Goal: Task Accomplishment & Management: Manage account settings

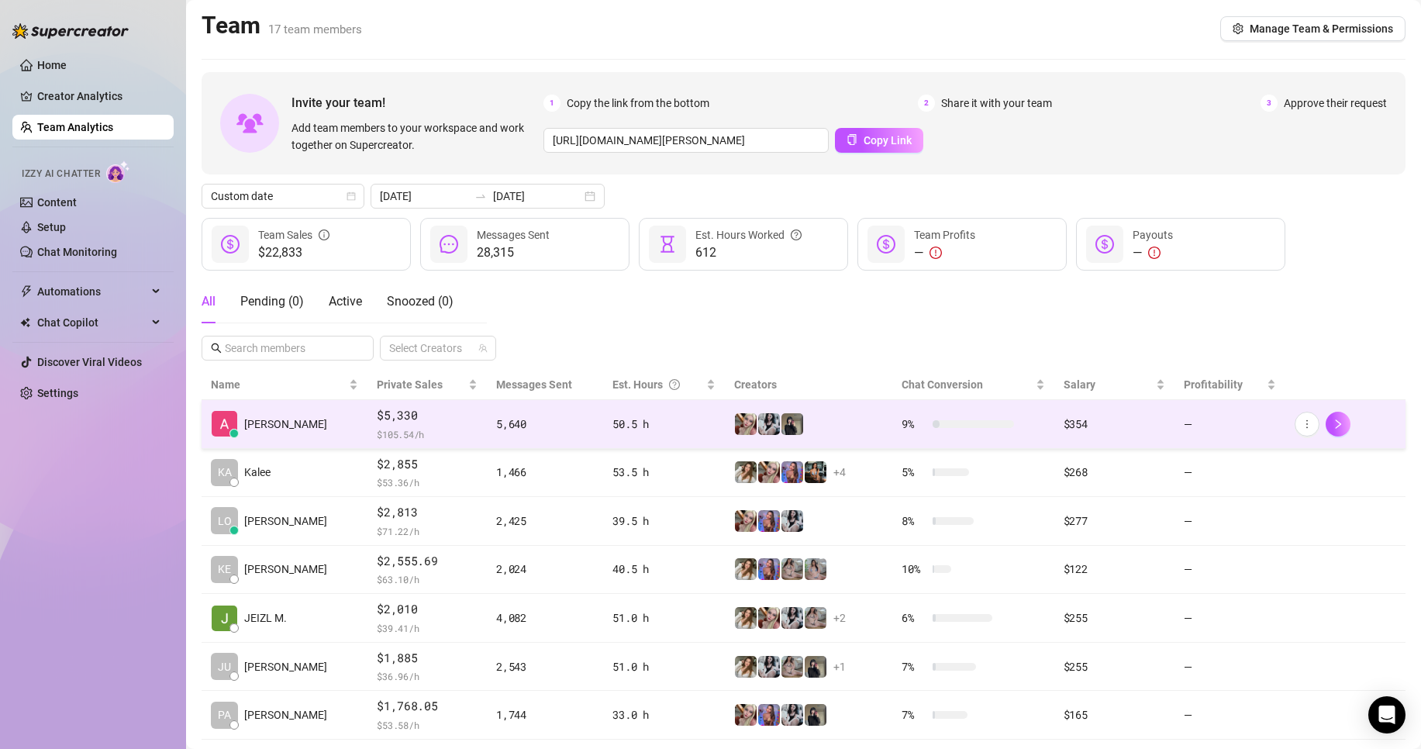
scroll to position [226, 0]
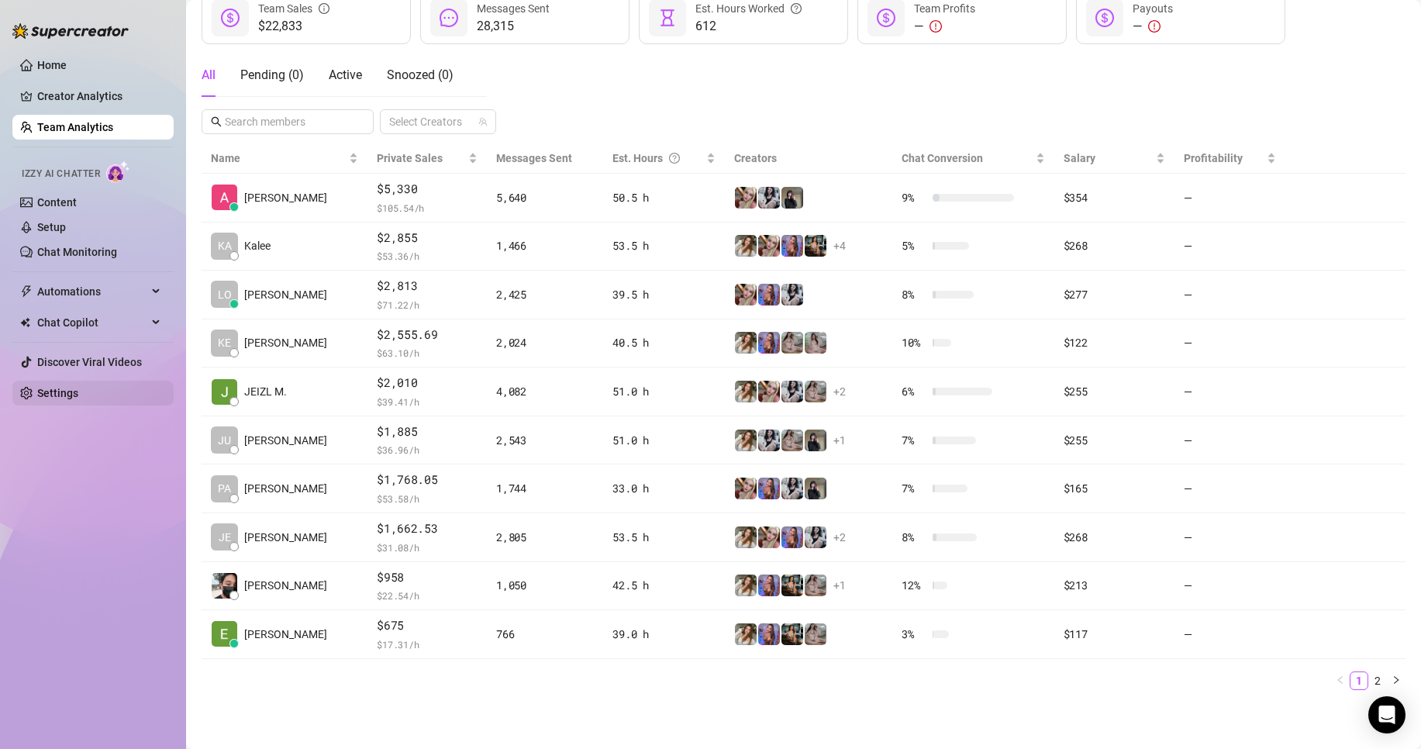
click at [76, 387] on link "Settings" at bounding box center [57, 393] width 41 height 12
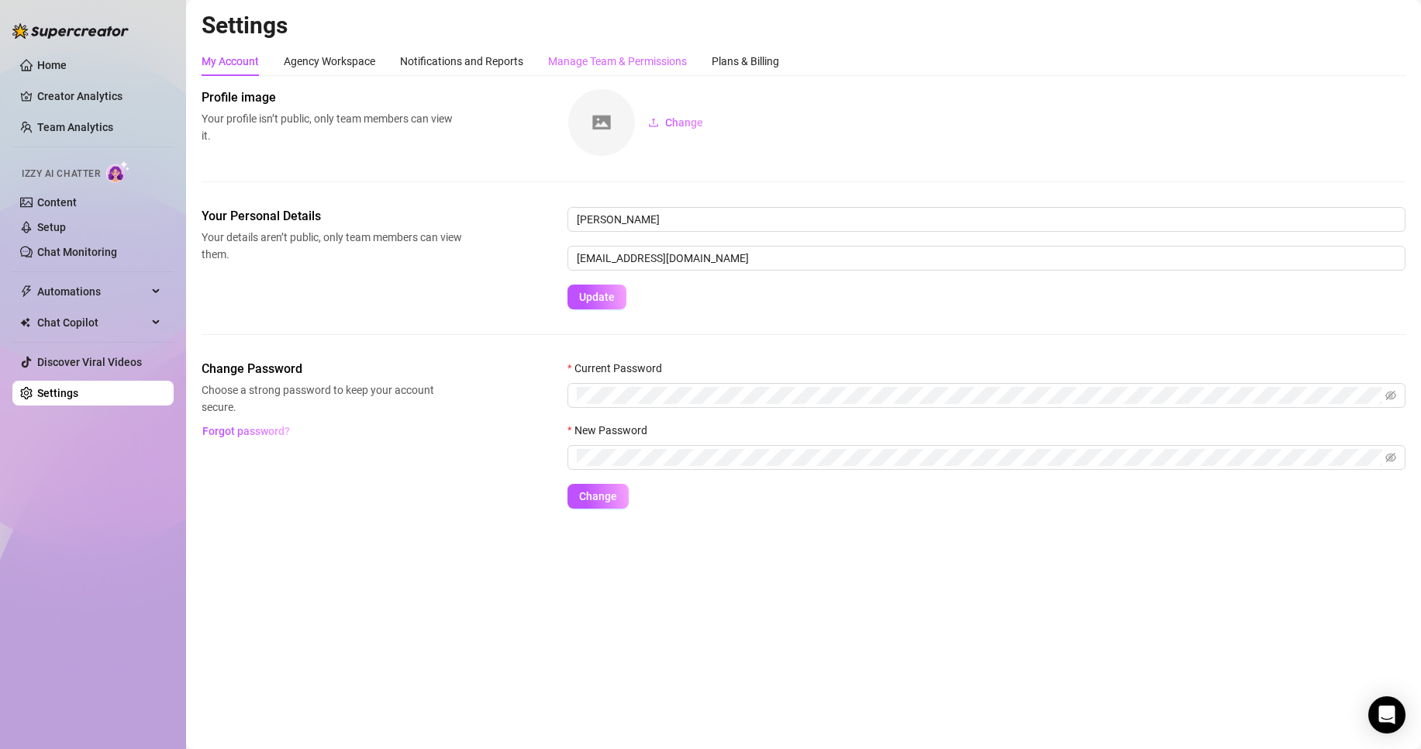
click at [619, 49] on div "Manage Team & Permissions" at bounding box center [617, 61] width 139 height 29
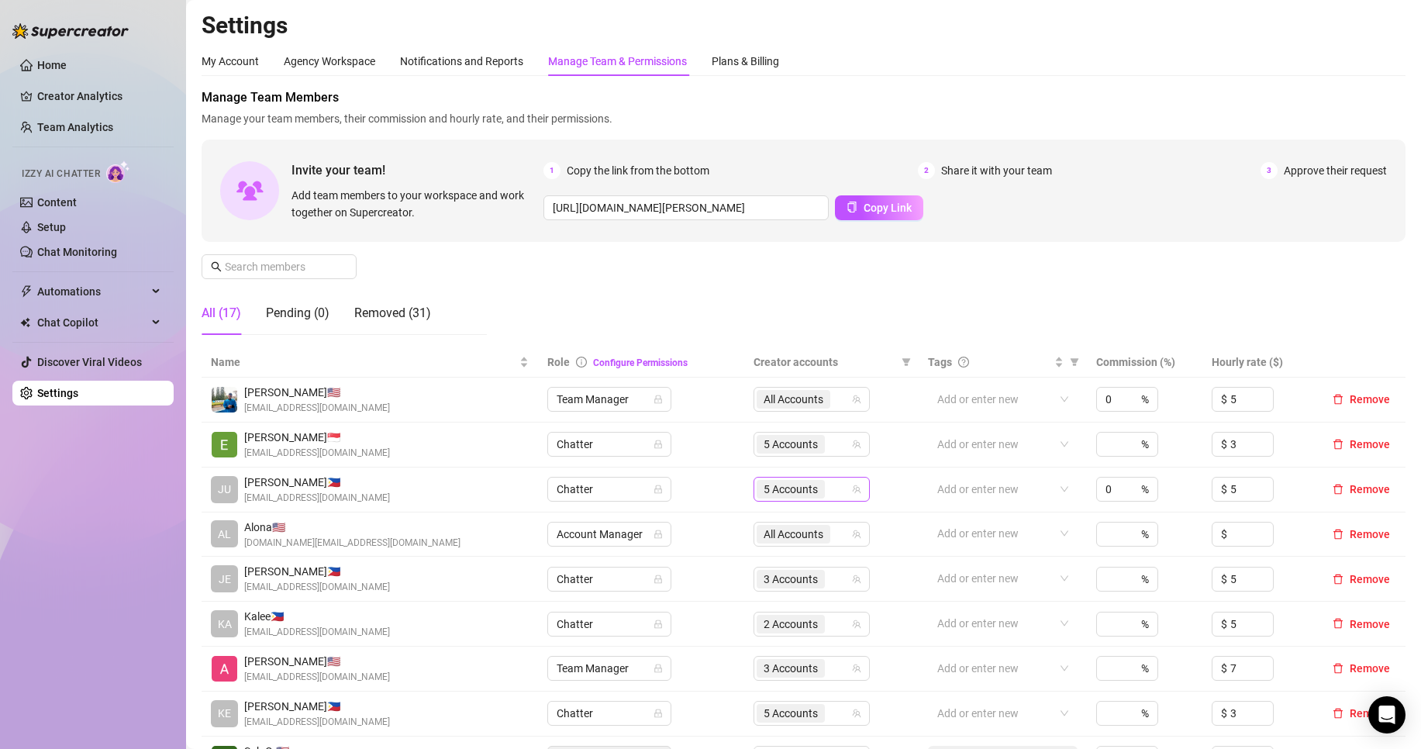
click at [790, 484] on span "5 Accounts" at bounding box center [791, 489] width 54 height 17
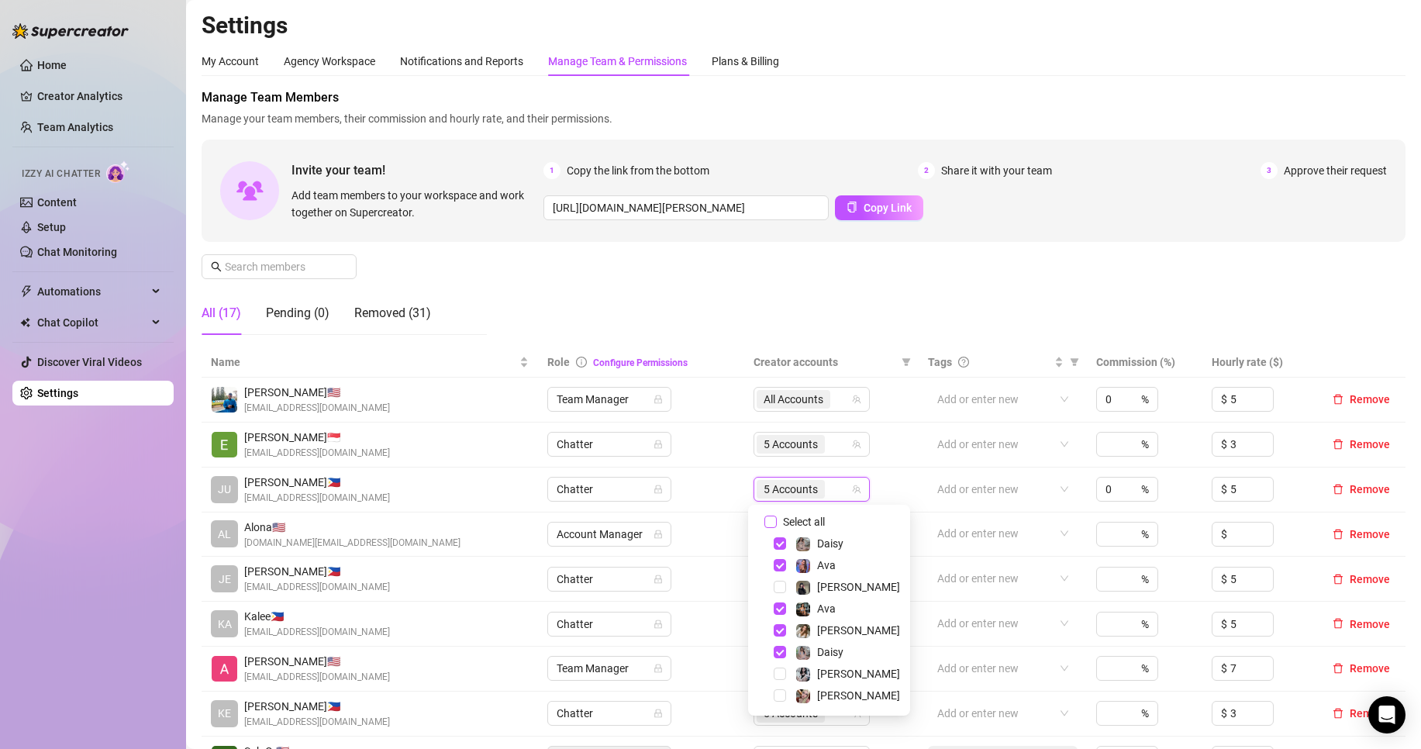
click at [818, 514] on span "Select all" at bounding box center [804, 521] width 54 height 17
click at [777, 516] on input "Select all" at bounding box center [770, 522] width 12 height 12
click at [818, 514] on span "Select all" at bounding box center [804, 521] width 54 height 17
click at [777, 516] on input "Select all" at bounding box center [770, 522] width 12 height 12
checkbox input "false"
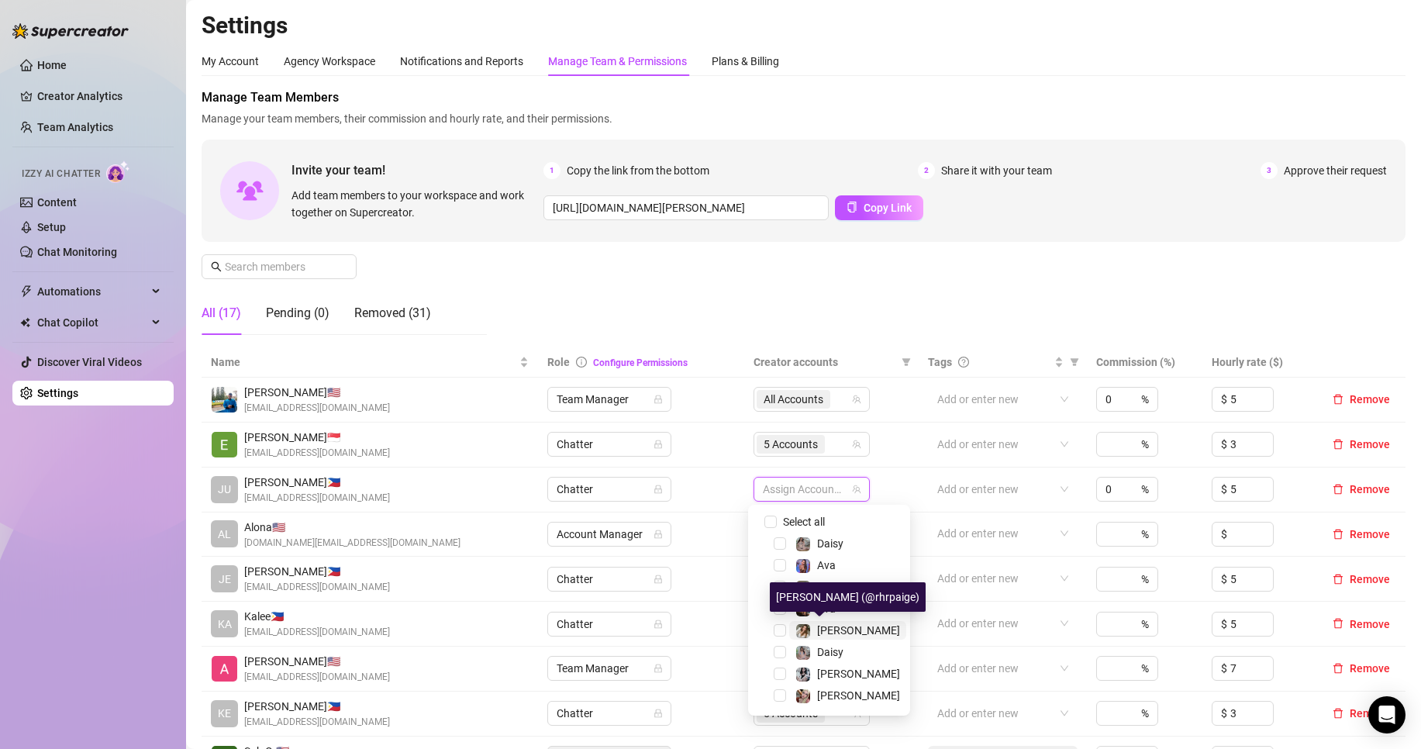
click at [833, 624] on span "[PERSON_NAME]" at bounding box center [858, 630] width 83 height 12
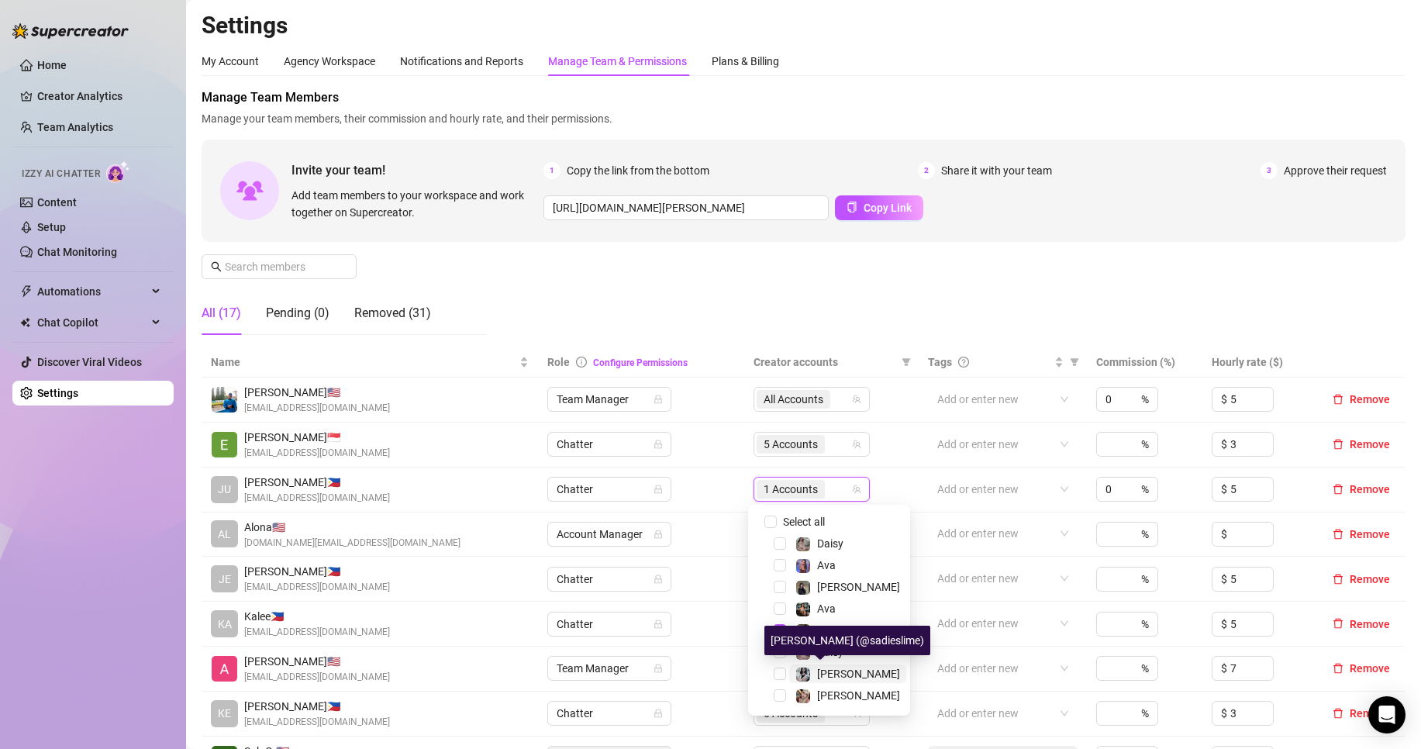
click at [835, 677] on span "[PERSON_NAME]" at bounding box center [858, 673] width 83 height 12
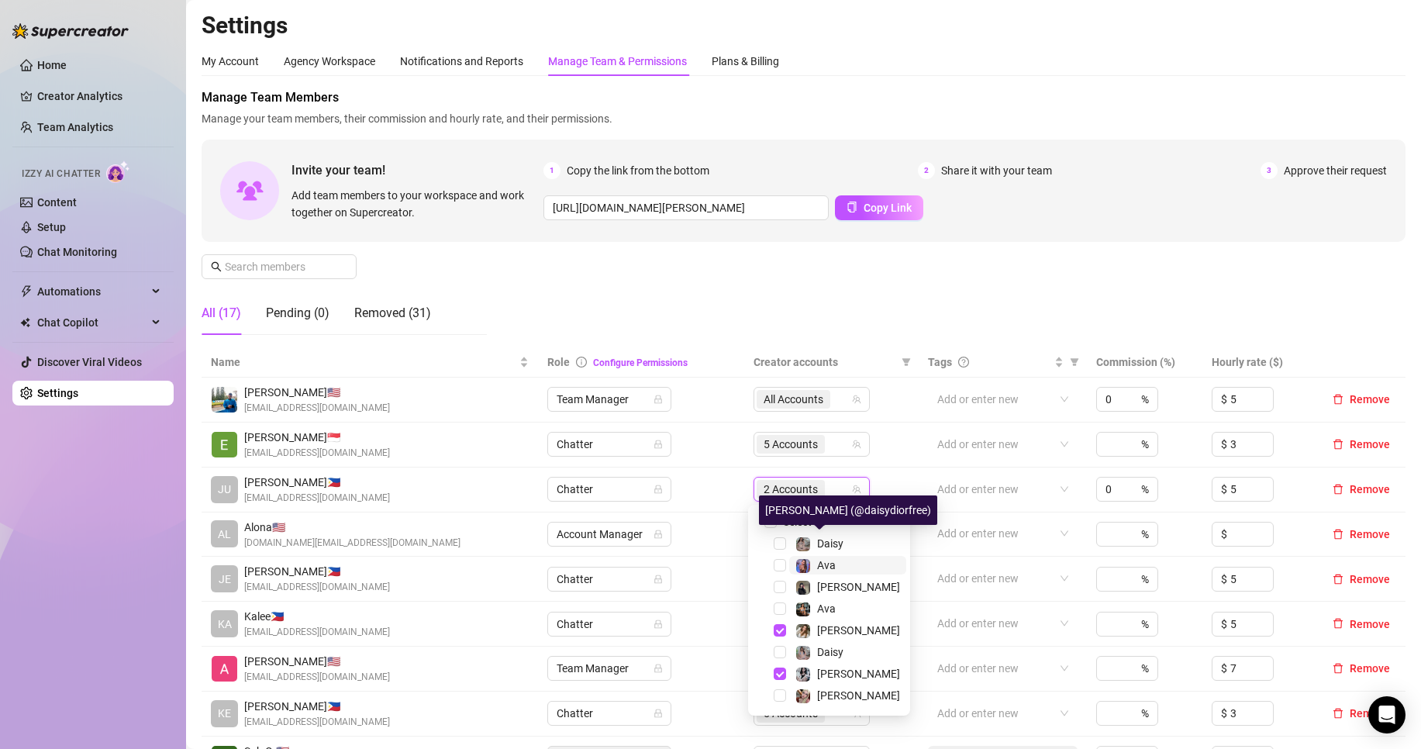
drag, startPoint x: 842, startPoint y: 547, endPoint x: 850, endPoint y: 572, distance: 27.0
click at [842, 548] on span "Daisy" at bounding box center [830, 543] width 26 height 12
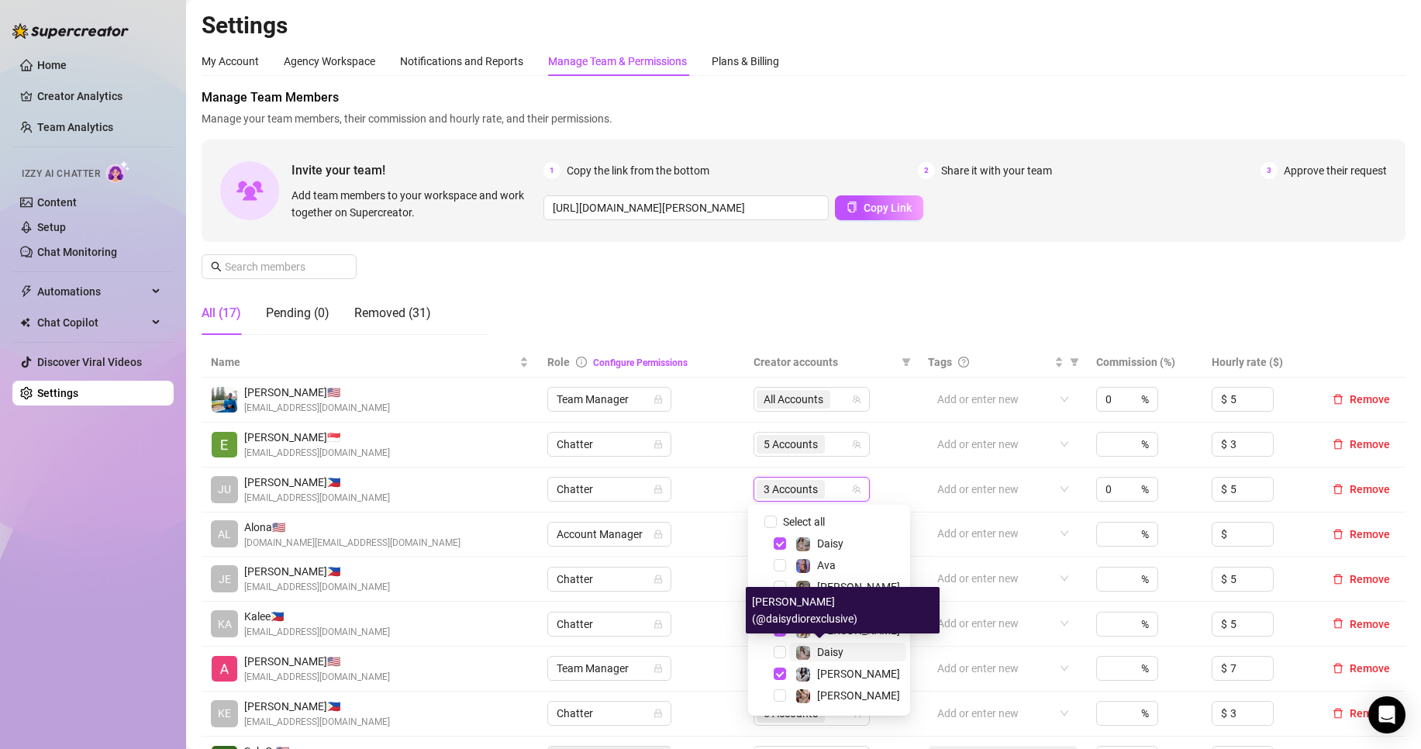
click at [842, 651] on span "Daisy" at bounding box center [830, 652] width 26 height 12
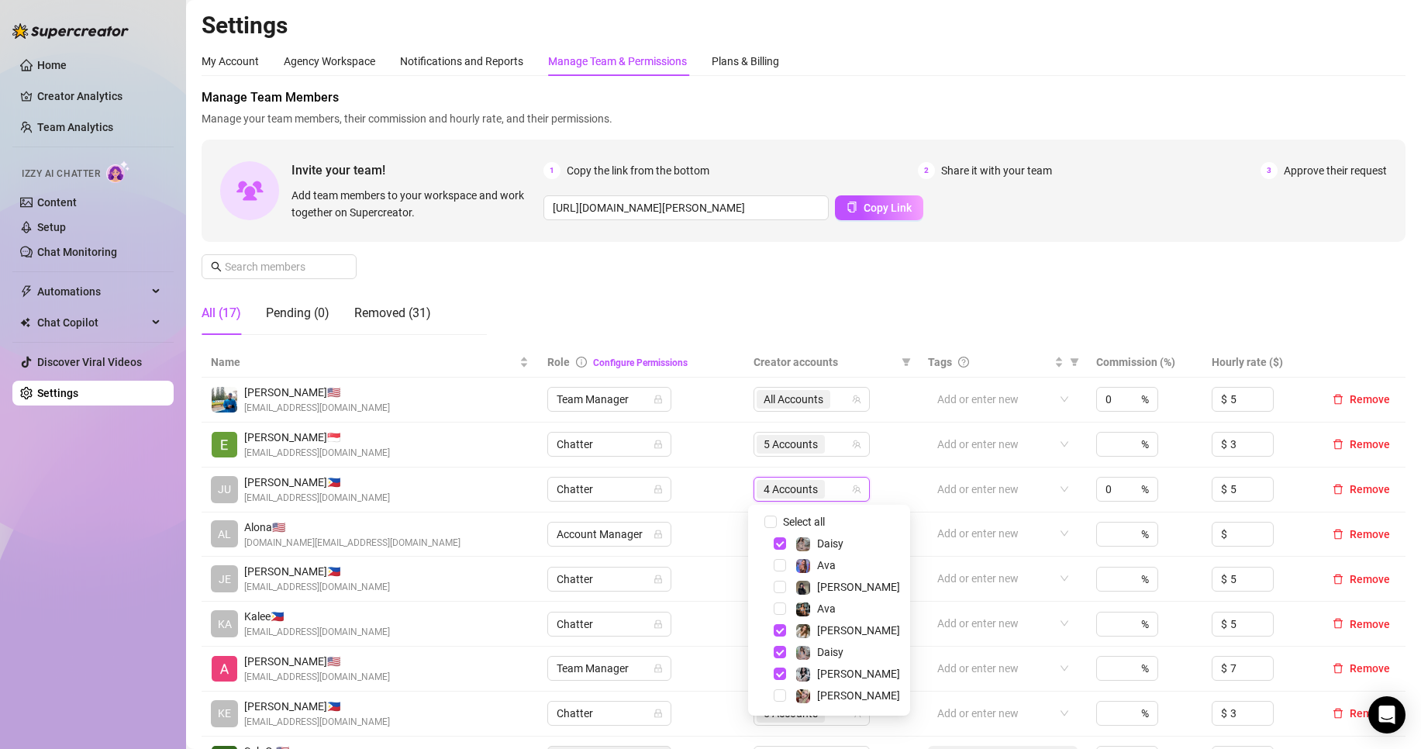
click at [777, 285] on div "Manage Team Members Manage your team members, their commission and hourly rate,…" at bounding box center [804, 217] width 1204 height 259
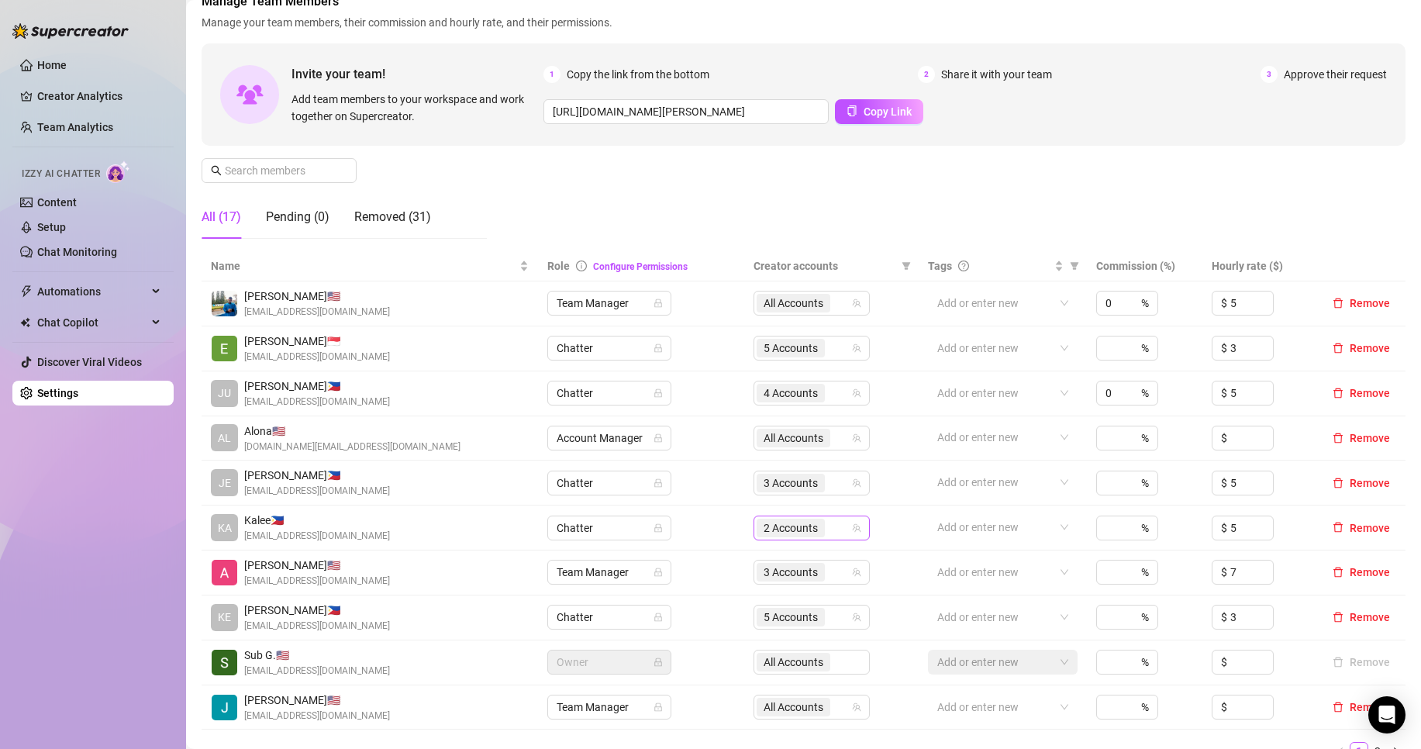
scroll to position [129, 0]
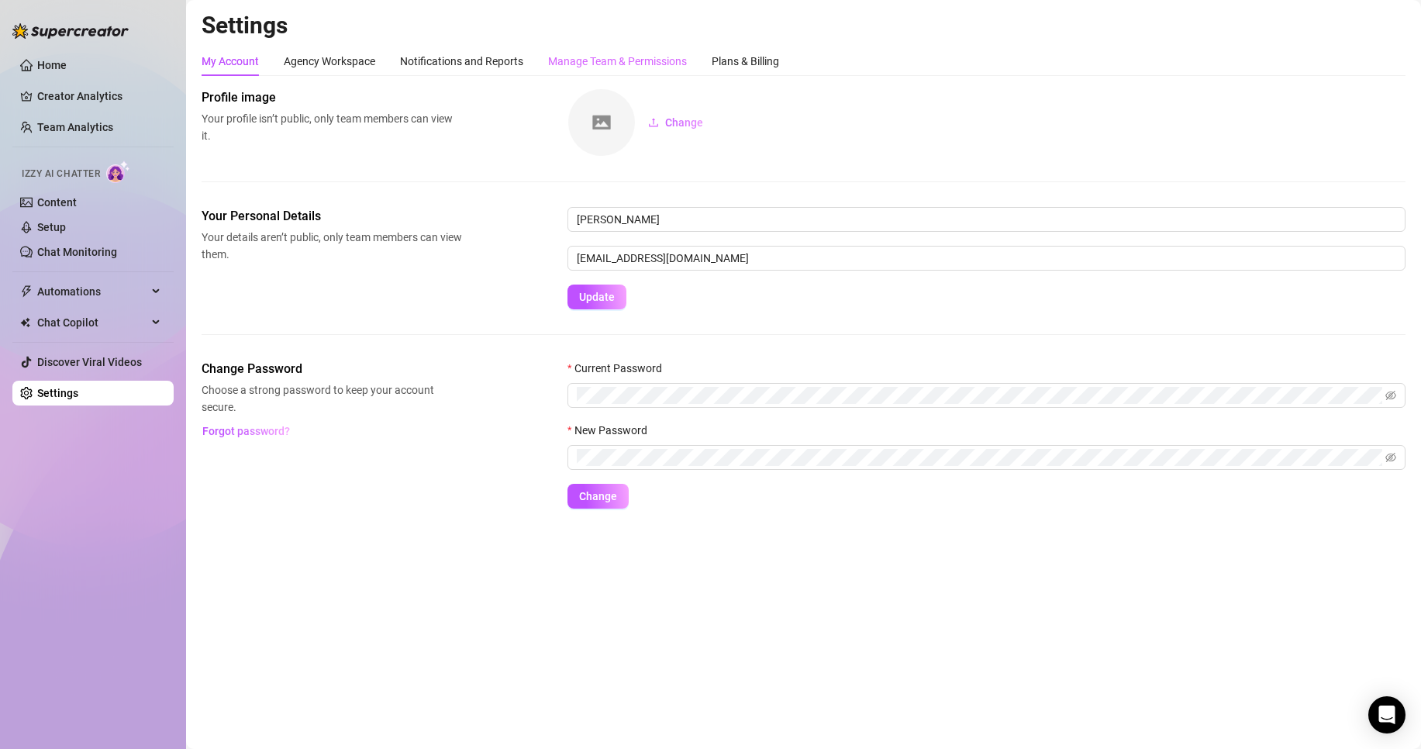
click at [663, 70] on div "Manage Team & Permissions" at bounding box center [617, 61] width 139 height 29
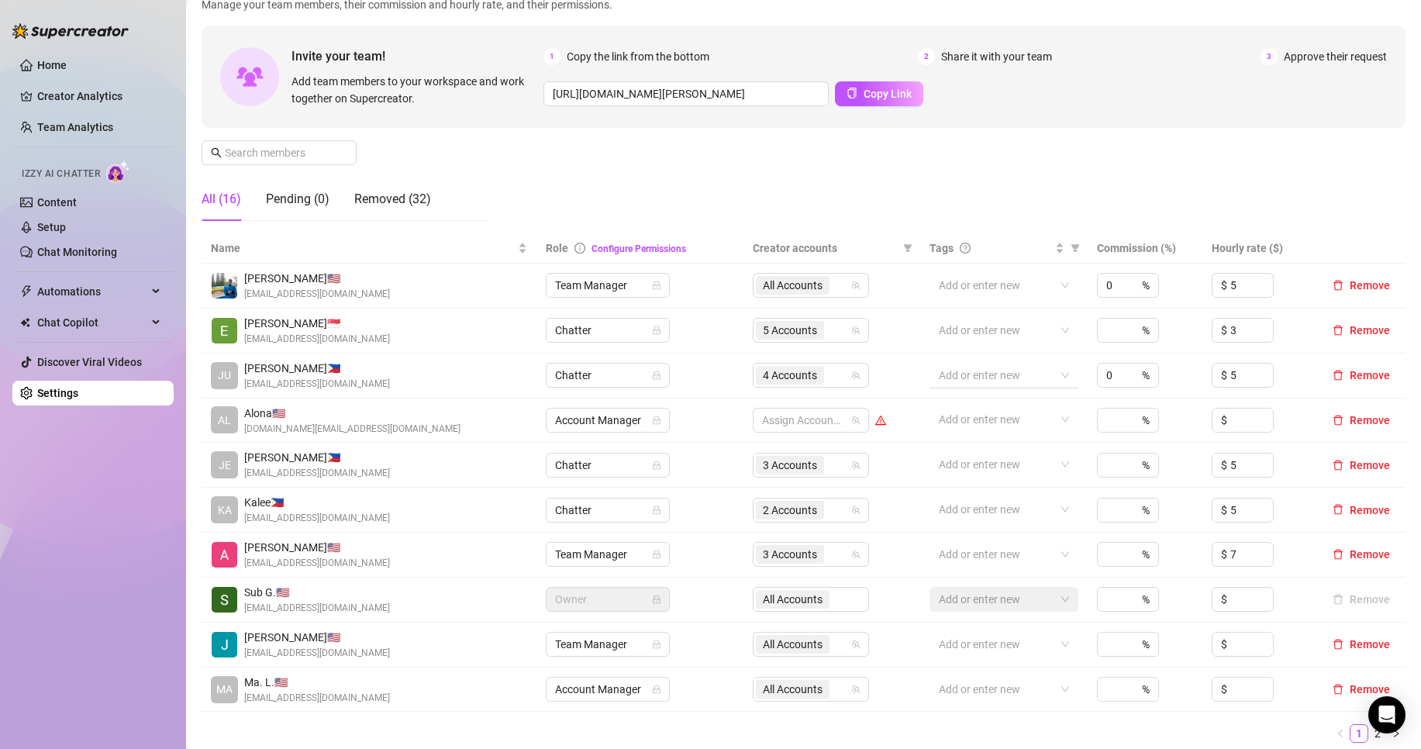
scroll to position [129, 0]
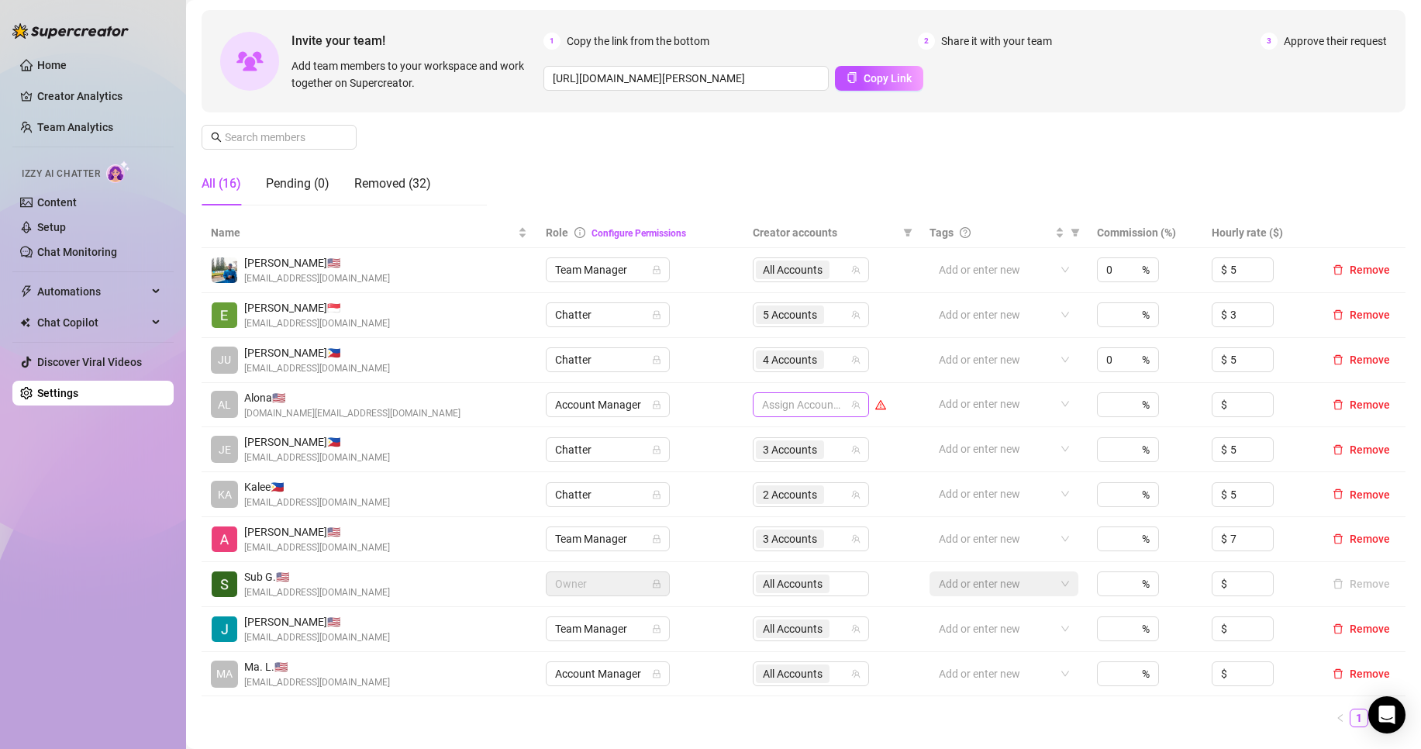
click at [828, 409] on div at bounding box center [803, 405] width 94 height 22
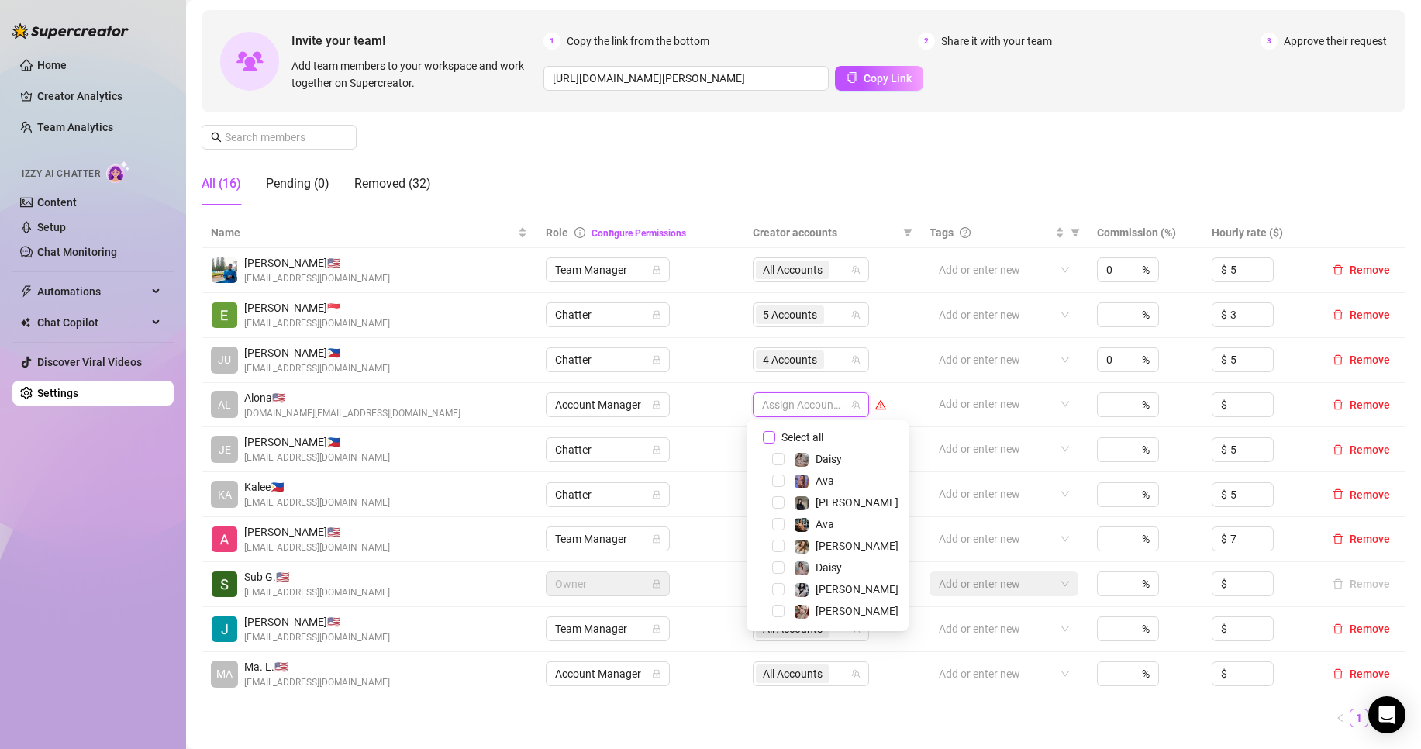
click at [816, 431] on span "Select all" at bounding box center [802, 437] width 54 height 17
click at [775, 431] on input "Select all" at bounding box center [769, 437] width 12 height 12
checkbox input "true"
drag, startPoint x: 827, startPoint y: 185, endPoint x: 871, endPoint y: 252, distance: 80.0
click at [827, 186] on div "Manage Team Members Manage your team members, their commission and hourly rate,…" at bounding box center [804, 88] width 1204 height 259
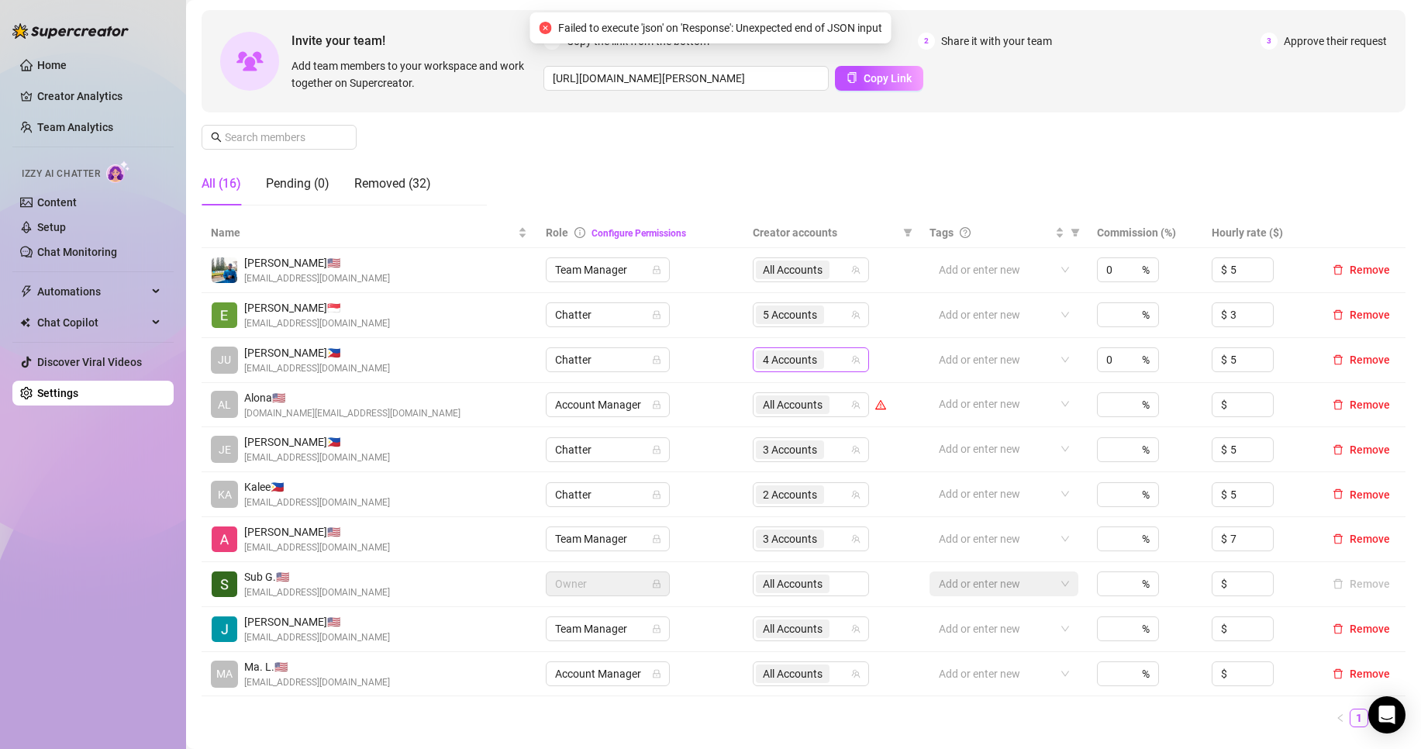
click at [805, 356] on span "4 Accounts" at bounding box center [790, 359] width 54 height 17
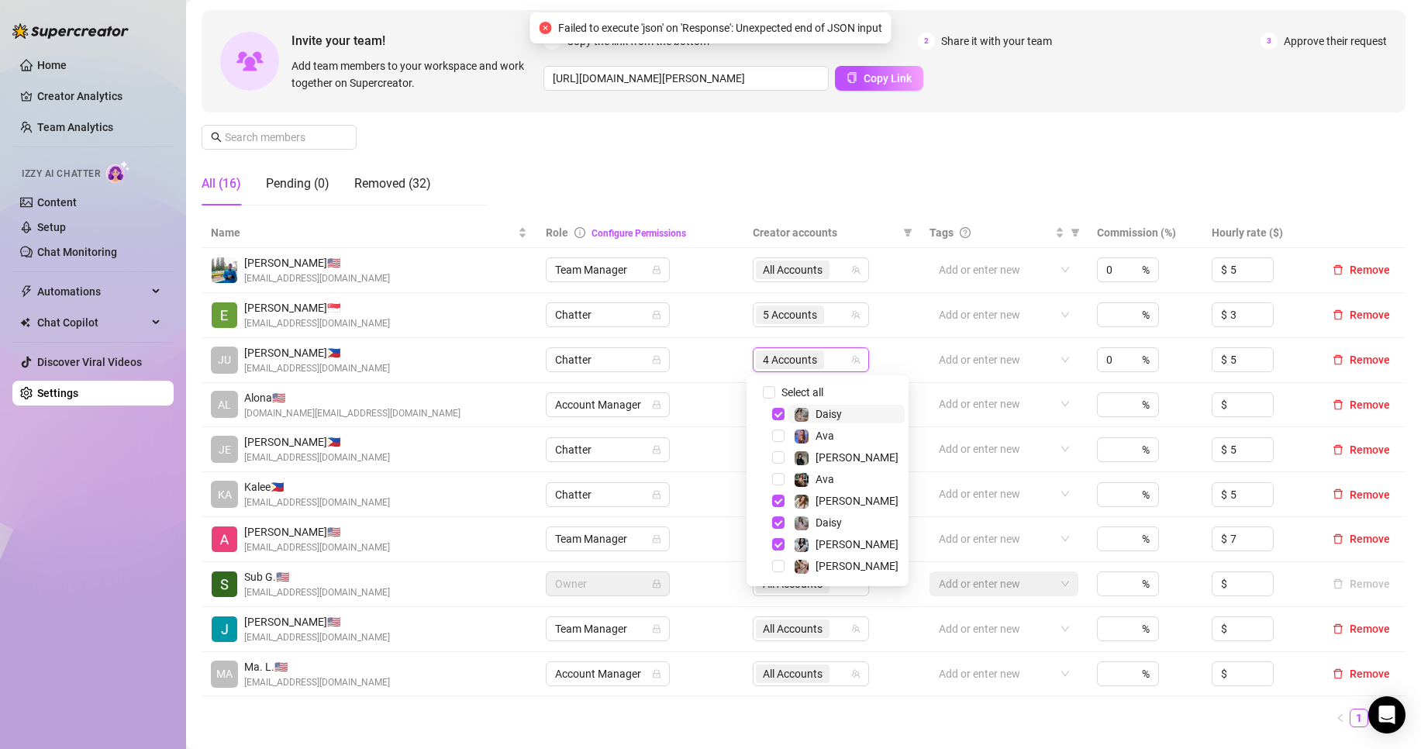
click at [805, 356] on span "4 Accounts" at bounding box center [790, 359] width 54 height 17
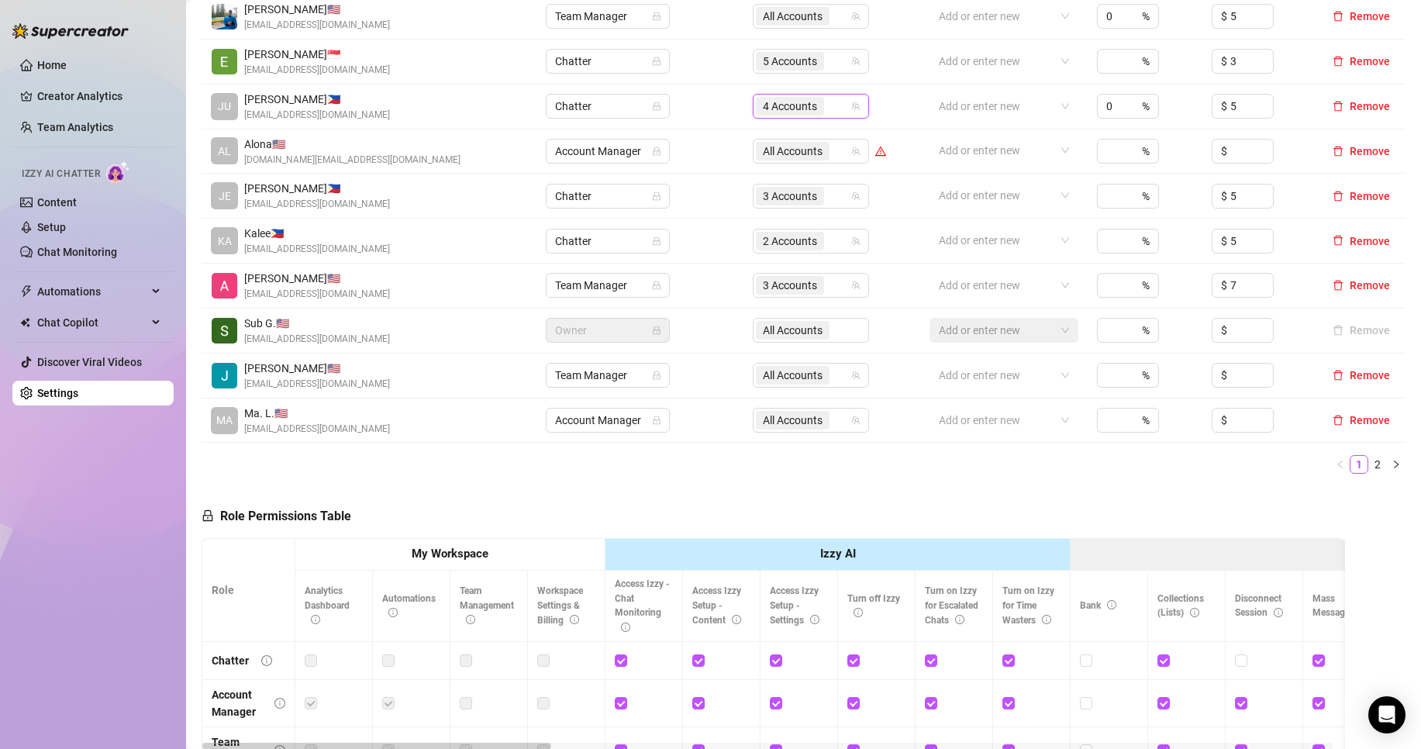
scroll to position [388, 0]
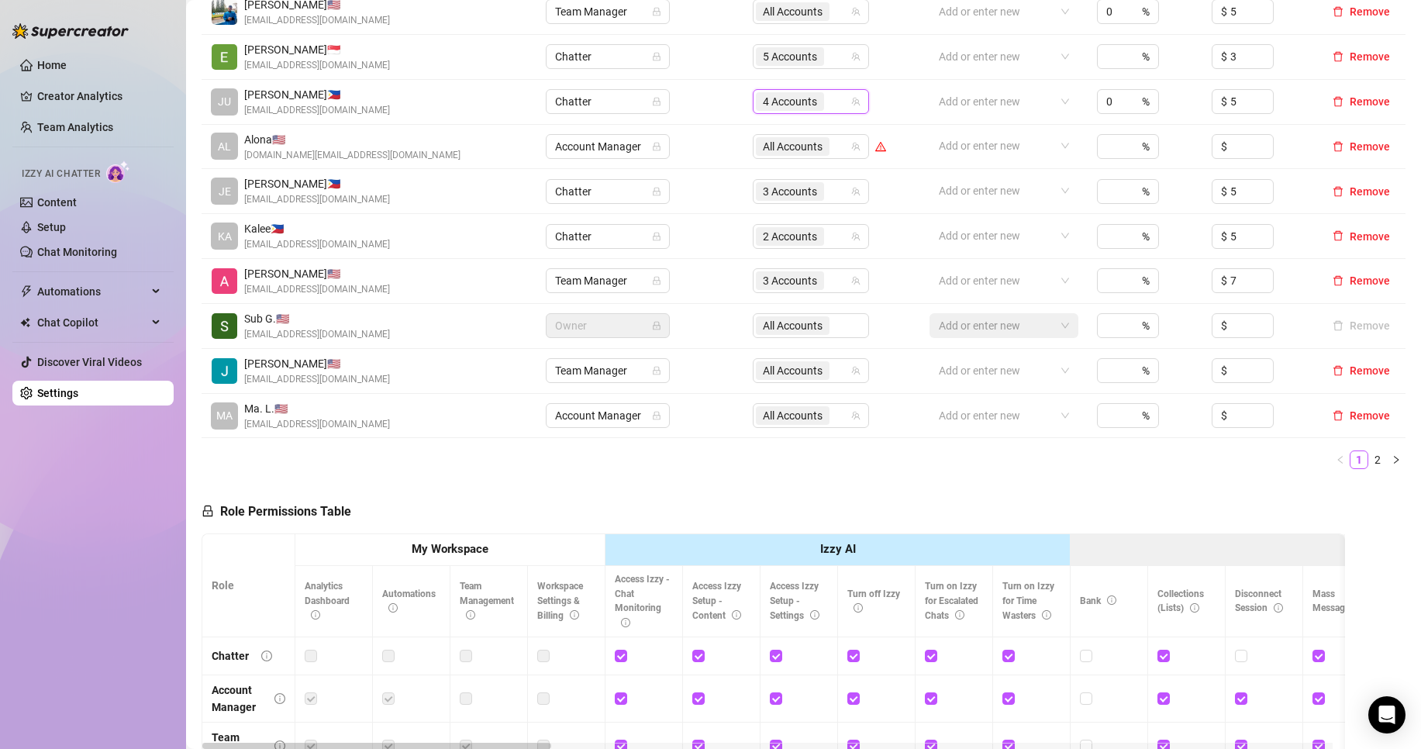
click at [1369, 464] on link "2" at bounding box center [1377, 459] width 17 height 17
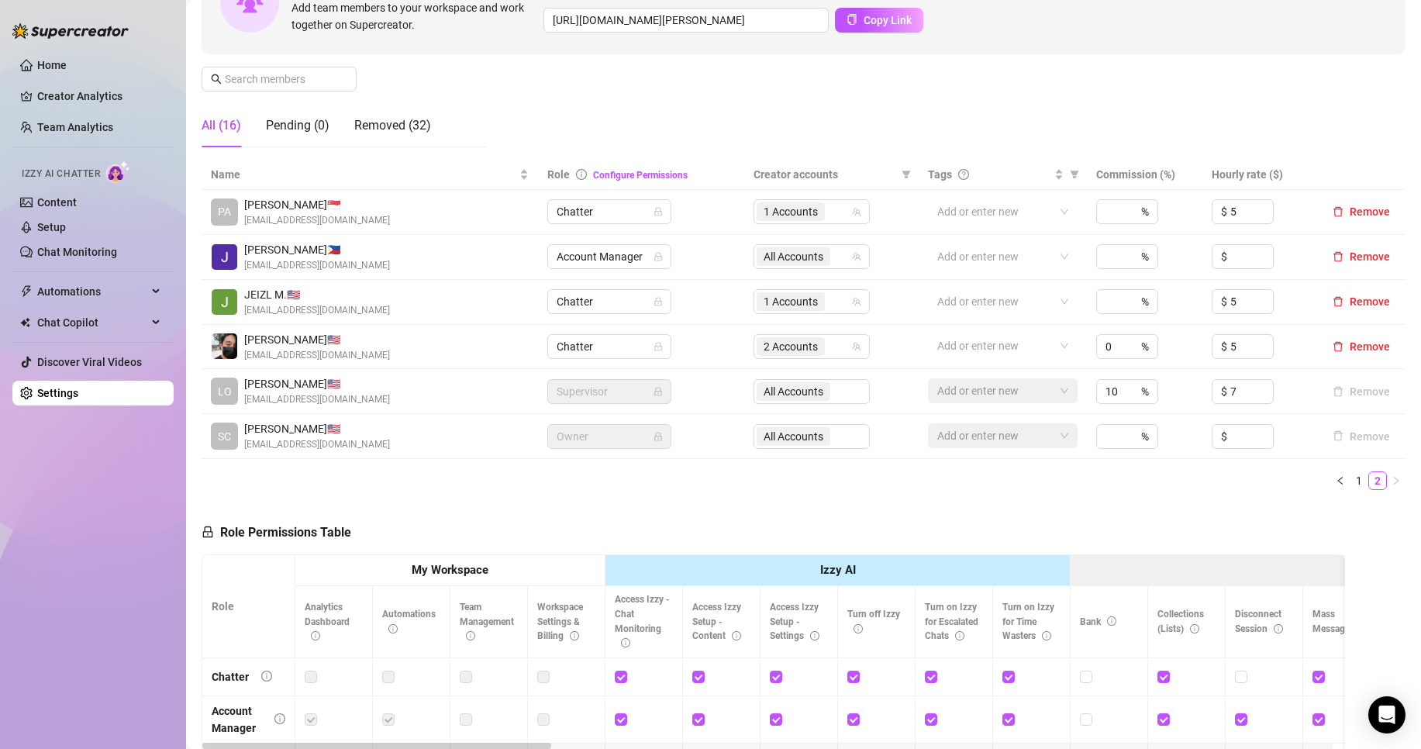
scroll to position [129, 0]
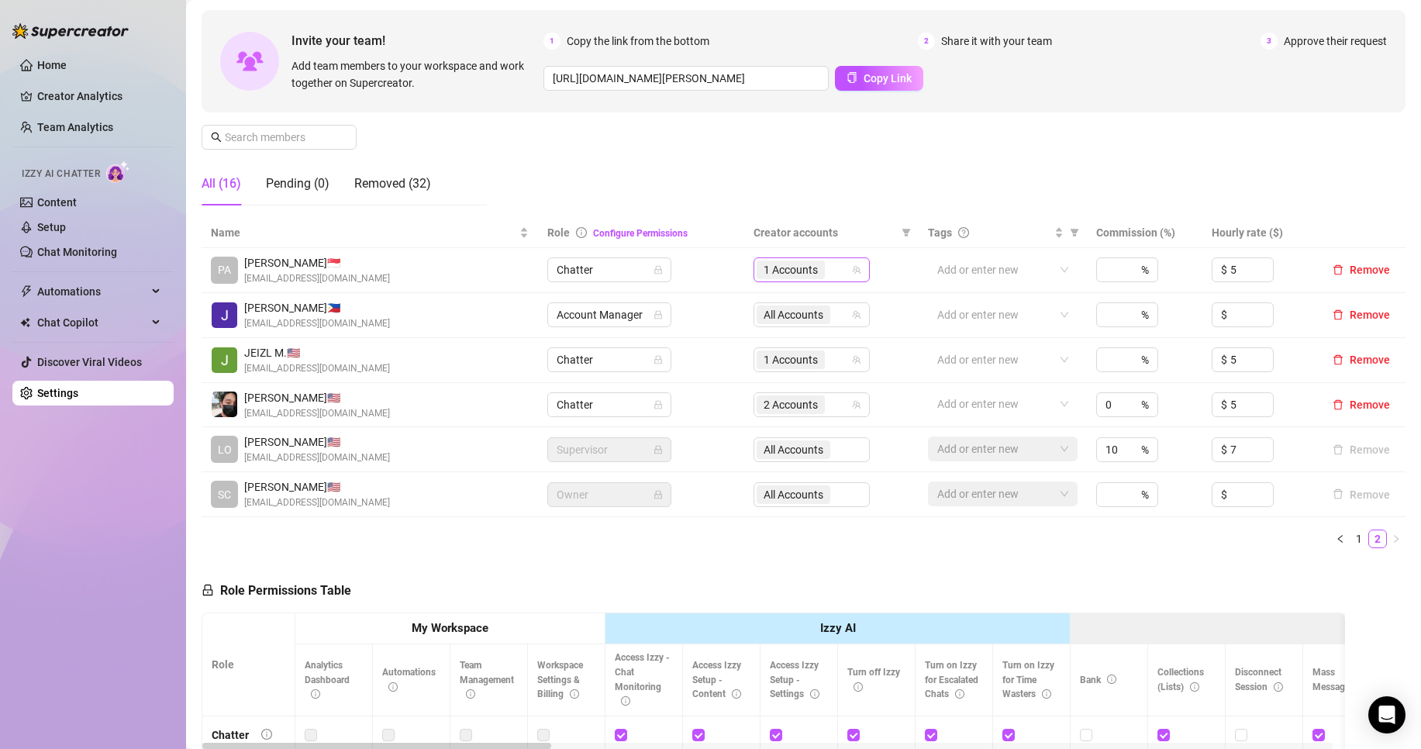
click at [776, 271] on span "1 Accounts" at bounding box center [791, 269] width 54 height 17
click at [826, 260] on div "1 Accounts" at bounding box center [804, 270] width 94 height 22
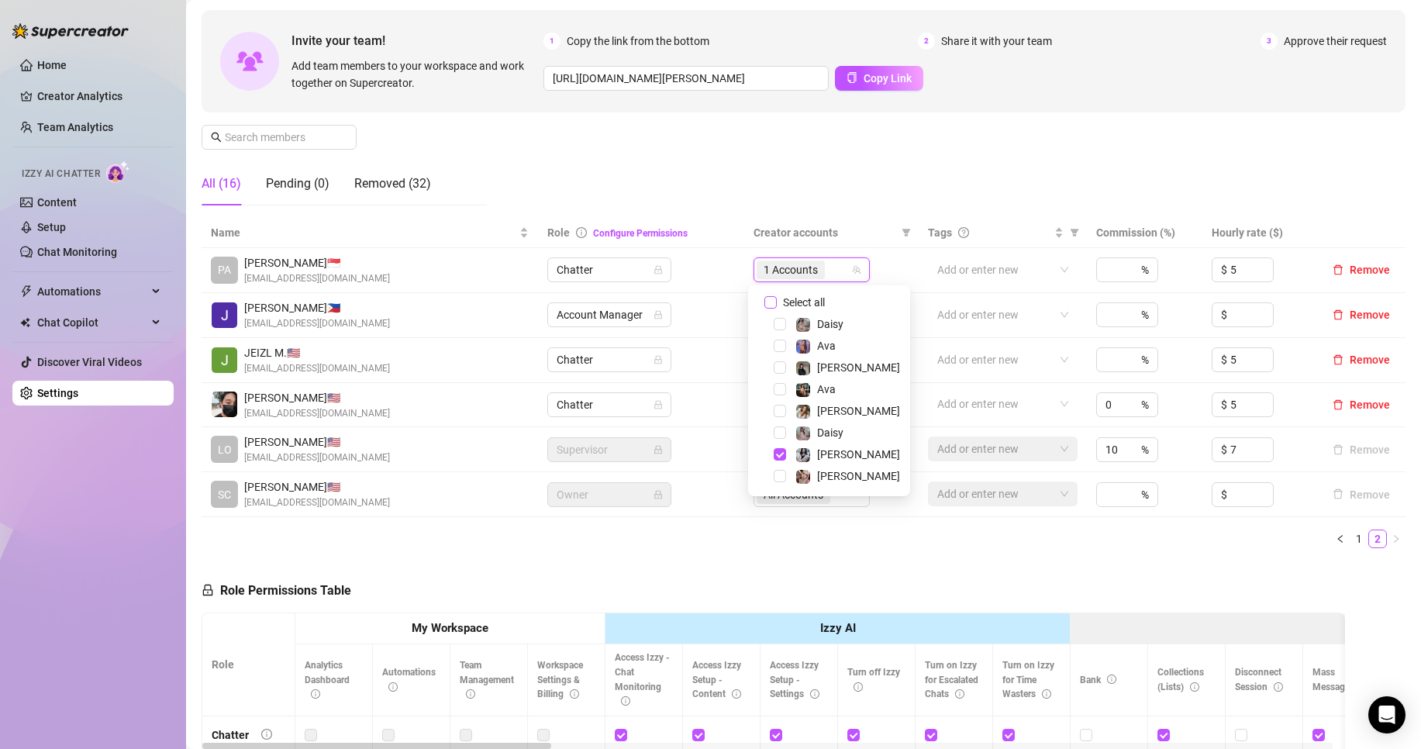
click at [816, 303] on span "Select all" at bounding box center [804, 302] width 54 height 17
click at [777, 303] on input "Select all" at bounding box center [770, 302] width 12 height 12
click at [816, 303] on span "Select all" at bounding box center [804, 302] width 54 height 17
click at [777, 303] on input "Select all" at bounding box center [770, 302] width 12 height 12
checkbox input "false"
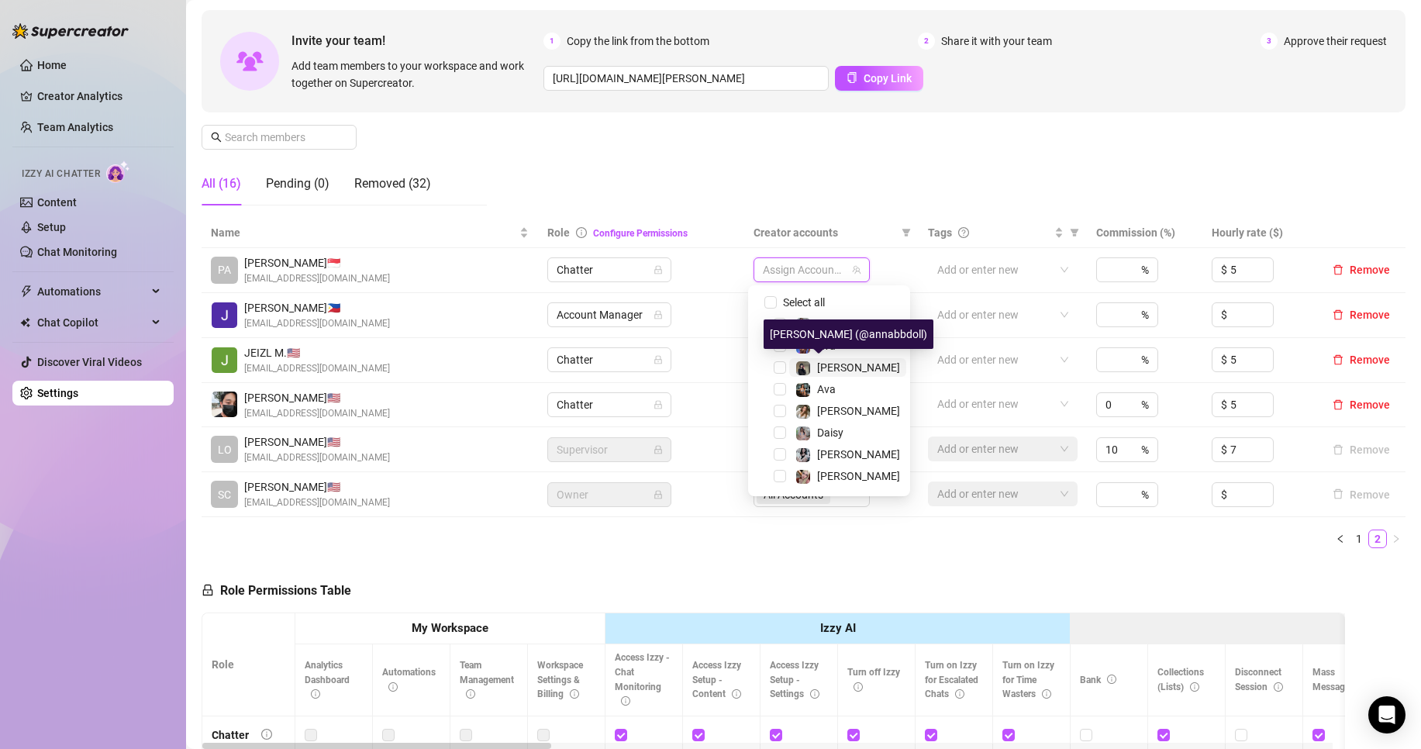
click at [830, 370] on span "[PERSON_NAME]" at bounding box center [858, 367] width 83 height 12
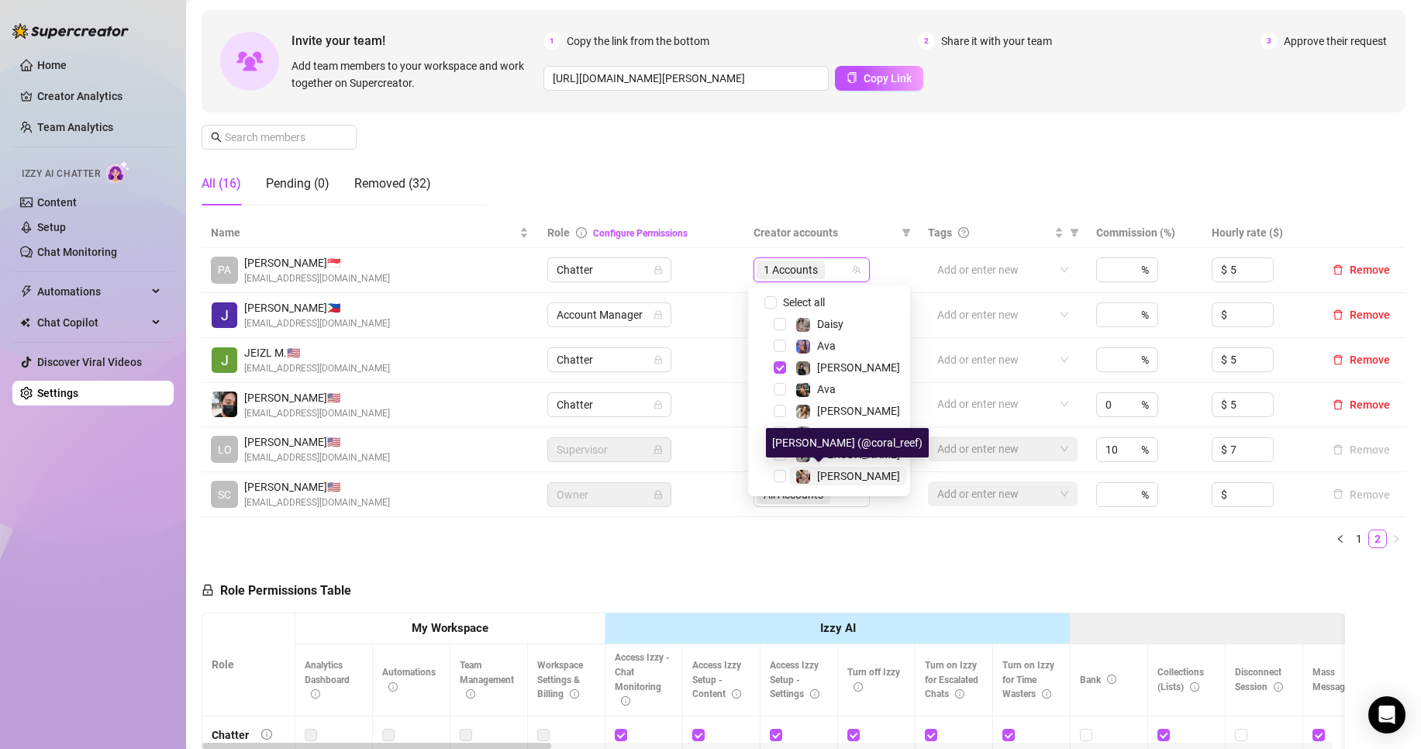
click at [832, 472] on span "[PERSON_NAME]" at bounding box center [858, 476] width 83 height 12
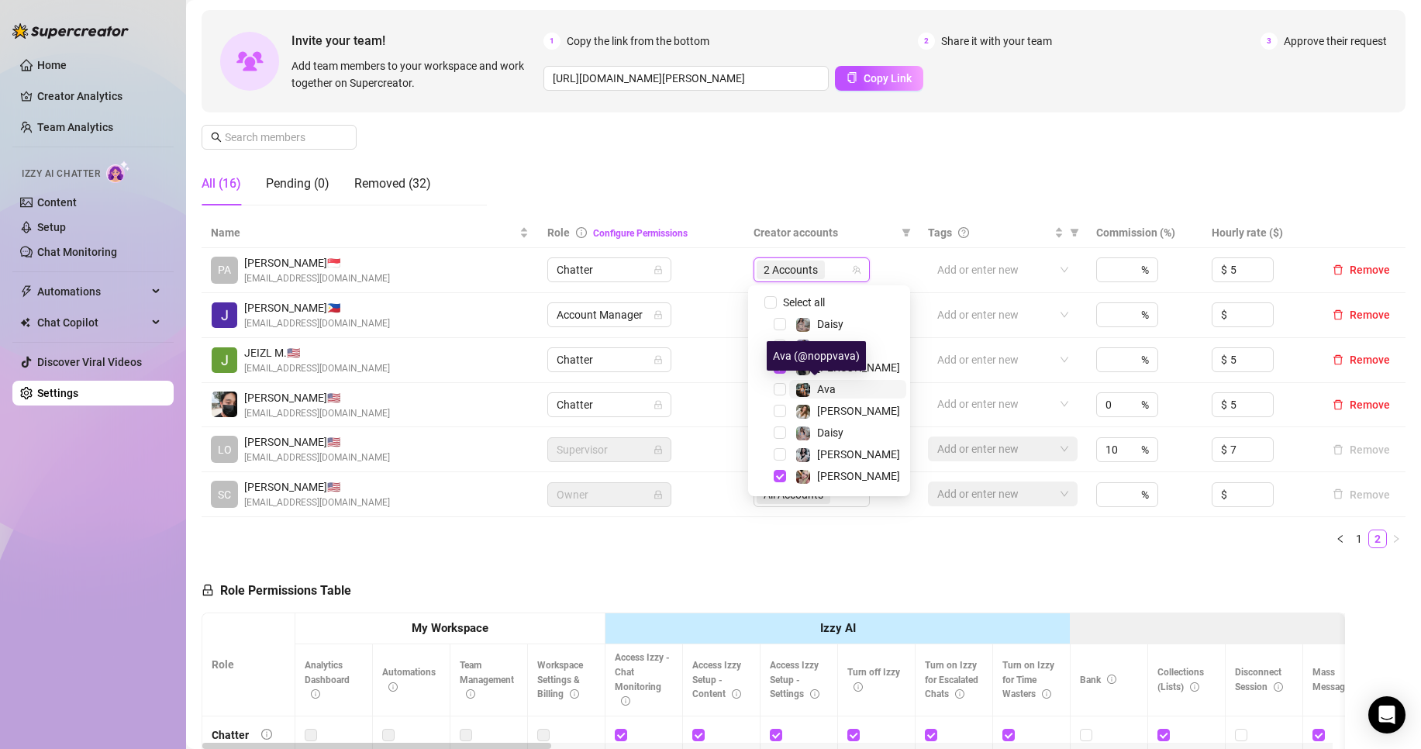
click at [834, 384] on span "Ava" at bounding box center [826, 389] width 19 height 12
click at [830, 350] on span "Ava" at bounding box center [826, 346] width 19 height 12
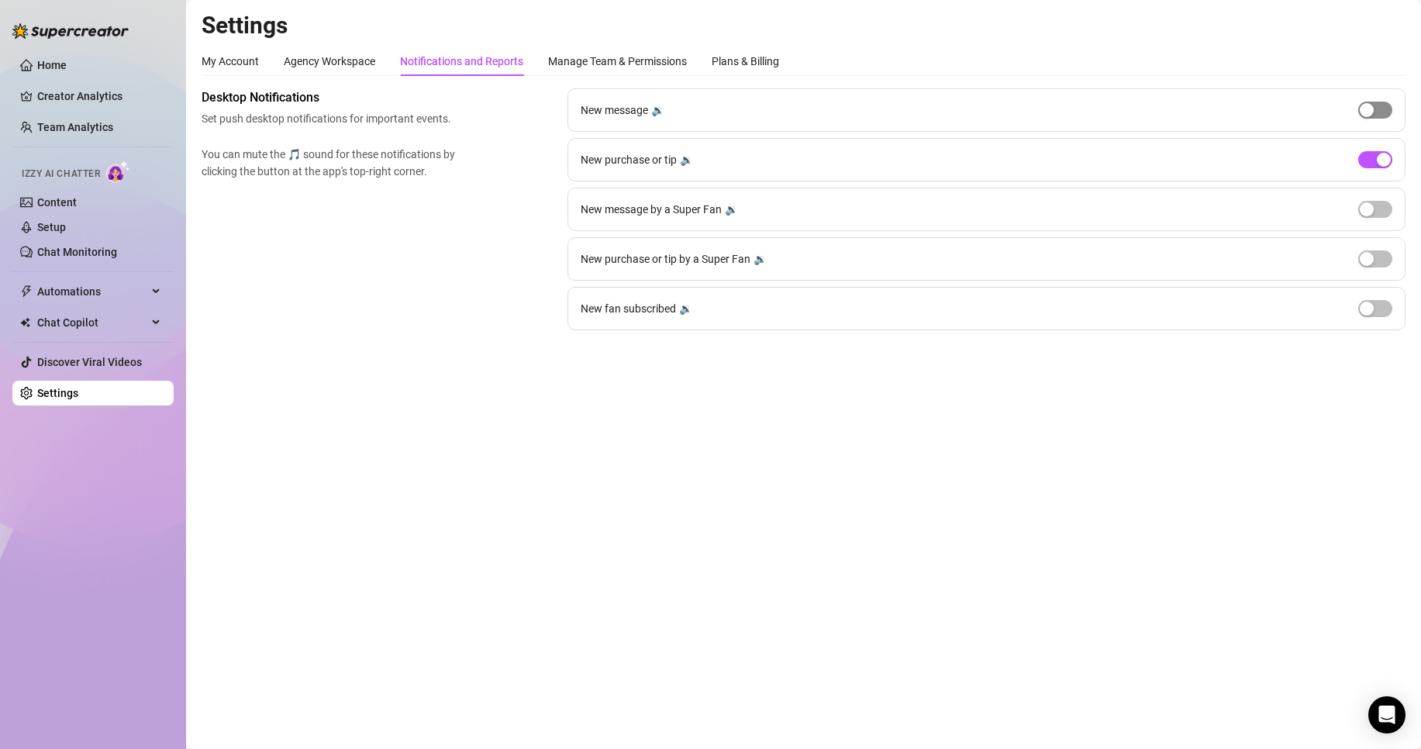
click at [1365, 107] on div "button" at bounding box center [1367, 110] width 14 height 14
click at [1382, 112] on div "button" at bounding box center [1384, 110] width 14 height 14
click at [1380, 162] on div "button" at bounding box center [1384, 160] width 14 height 14
click at [1380, 158] on span "button" at bounding box center [1375, 159] width 34 height 17
click at [66, 233] on link "Setup" at bounding box center [51, 227] width 29 height 12
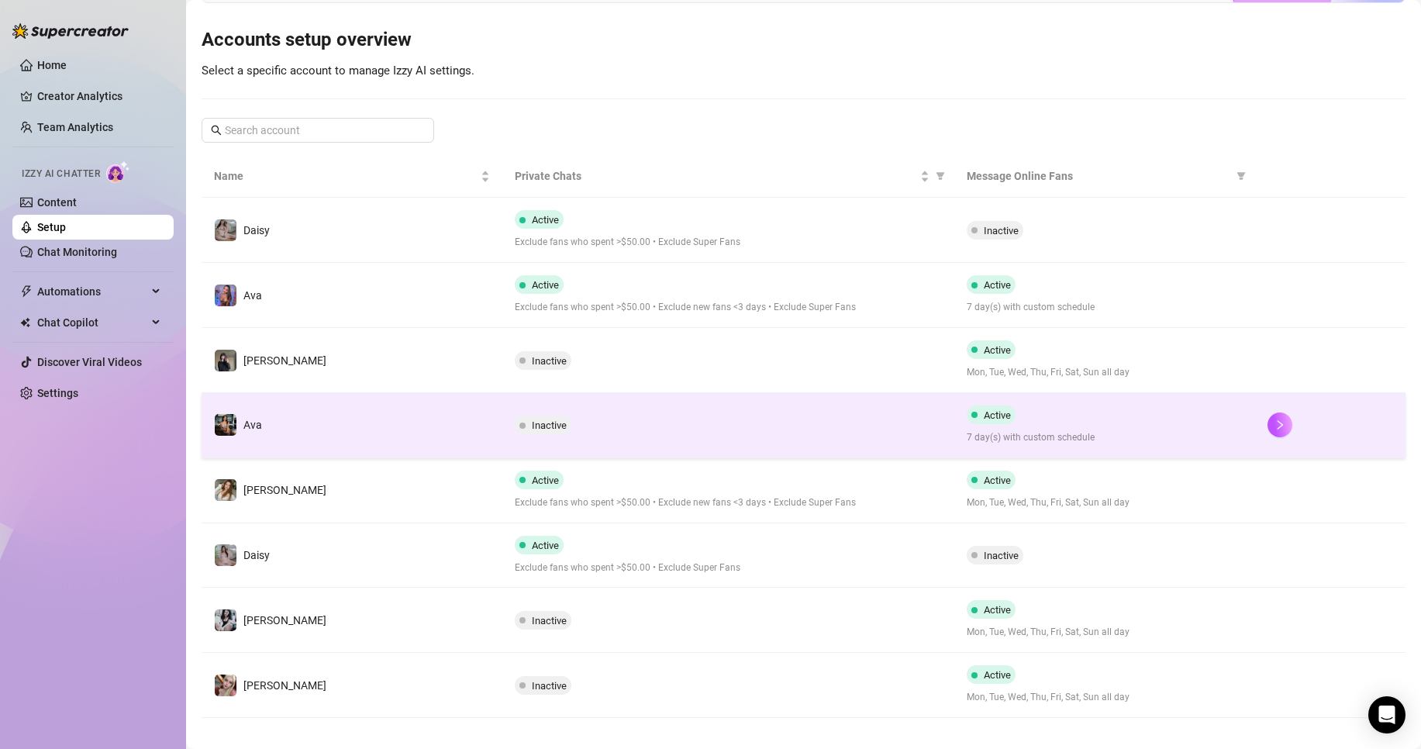
scroll to position [157, 0]
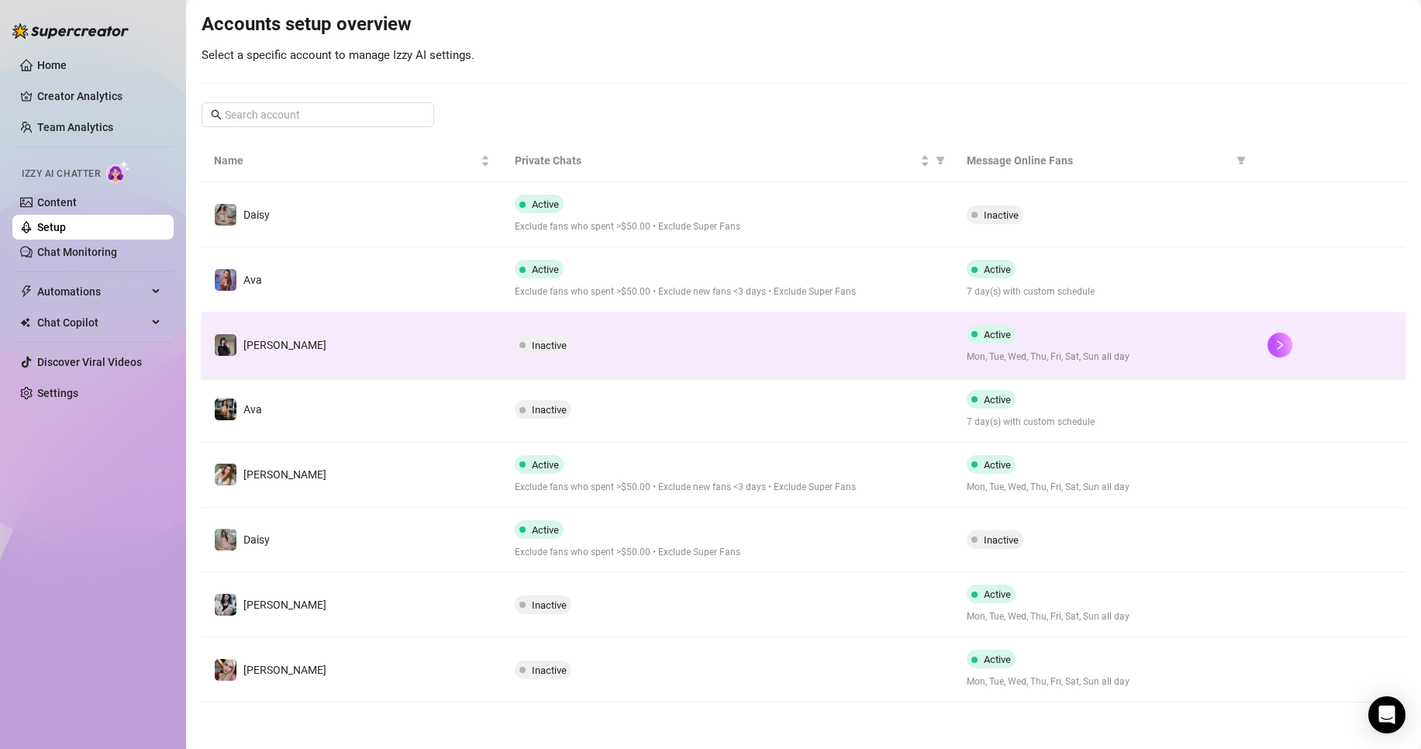
click at [618, 342] on div "Inactive" at bounding box center [728, 345] width 426 height 19
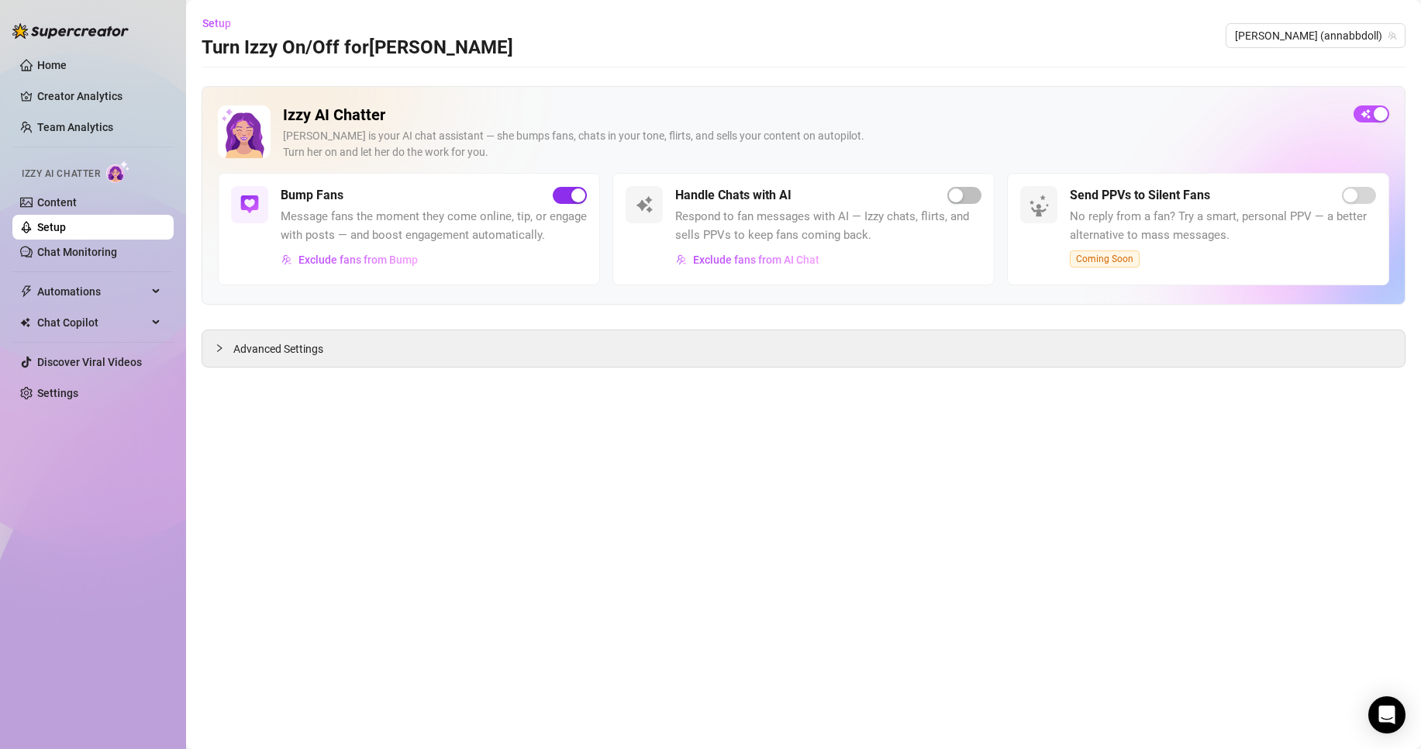
click at [576, 194] on div "button" at bounding box center [578, 195] width 14 height 14
click at [1359, 118] on div "button" at bounding box center [1362, 114] width 14 height 14
click at [576, 192] on div "button" at bounding box center [578, 195] width 14 height 14
